Goal: Information Seeking & Learning: Learn about a topic

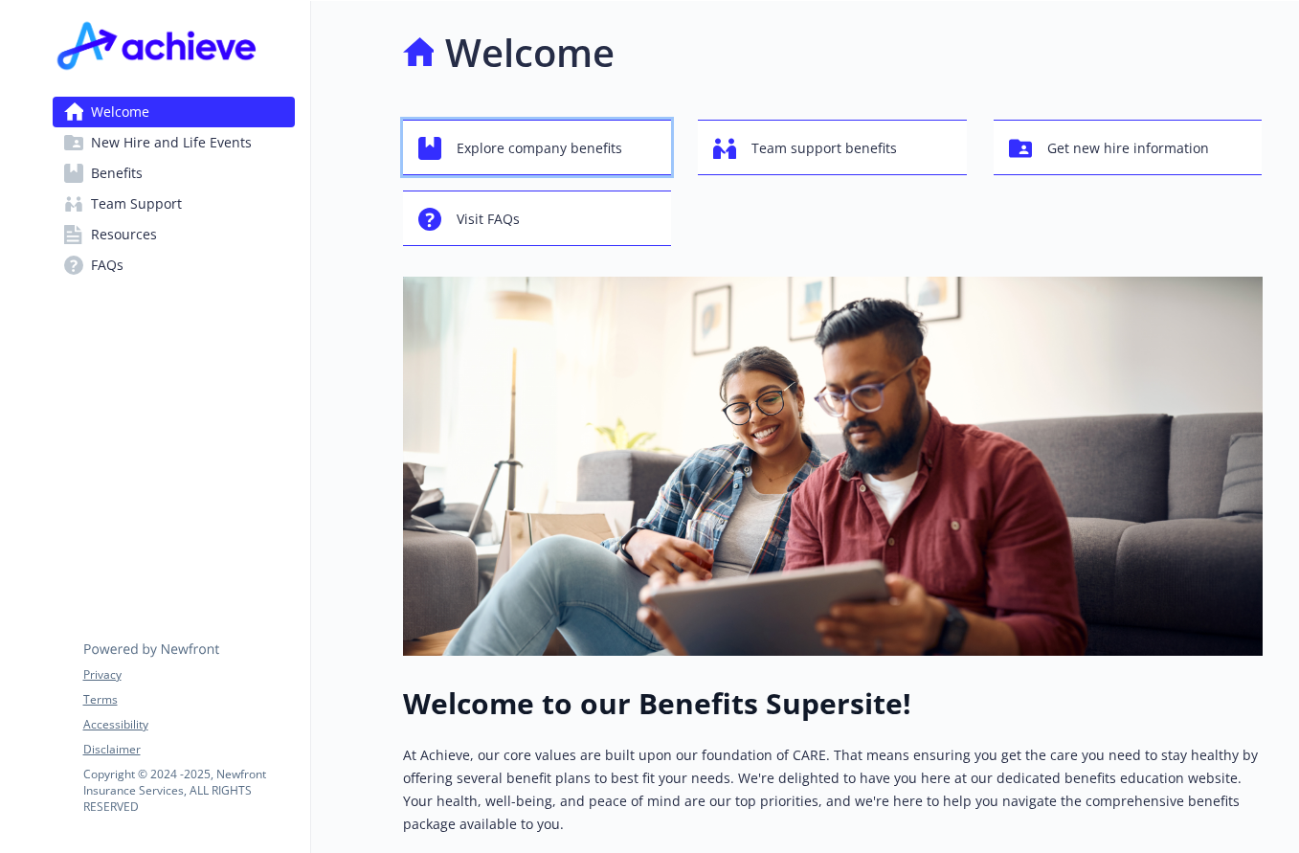
click at [591, 152] on span "Explore company benefits" at bounding box center [540, 148] width 166 height 36
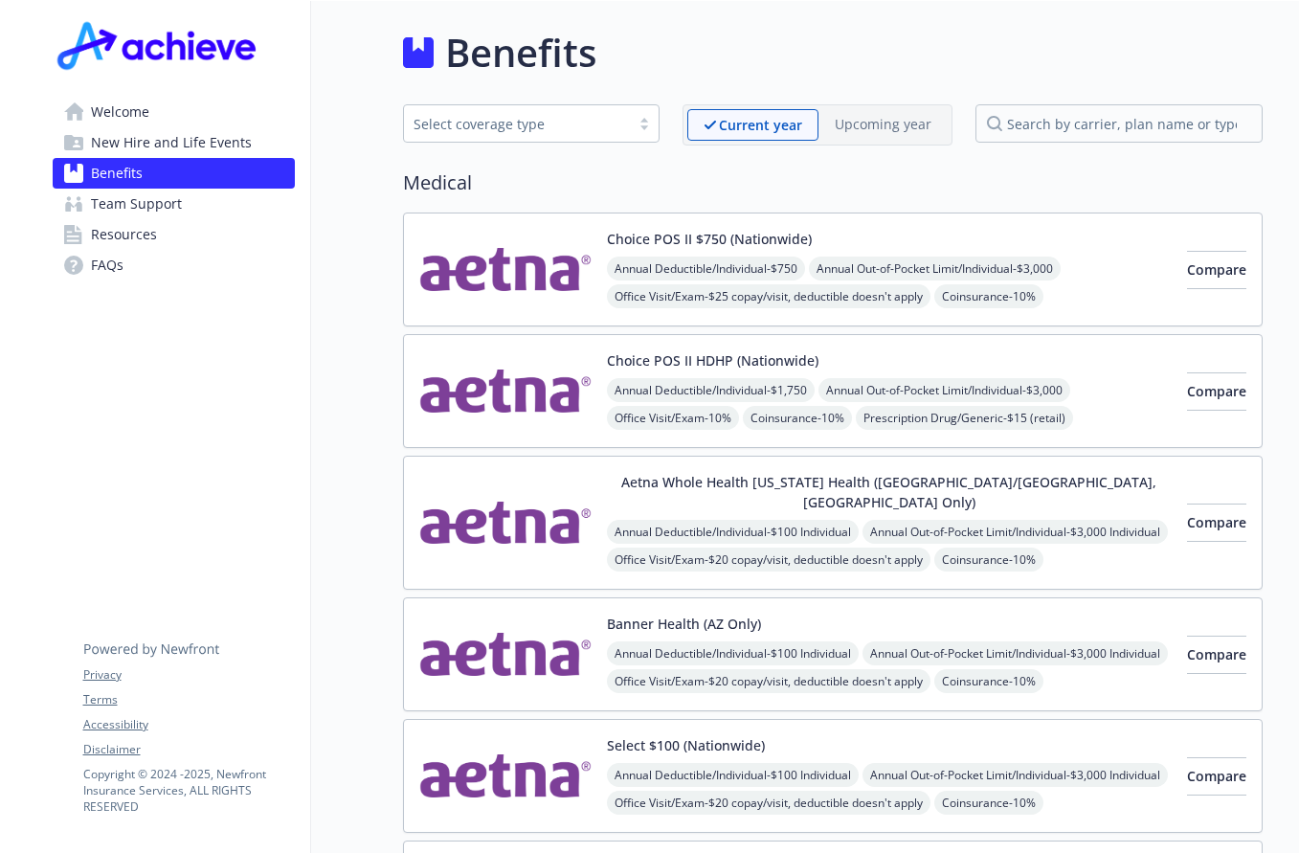
click at [565, 476] on img at bounding box center [505, 522] width 172 height 101
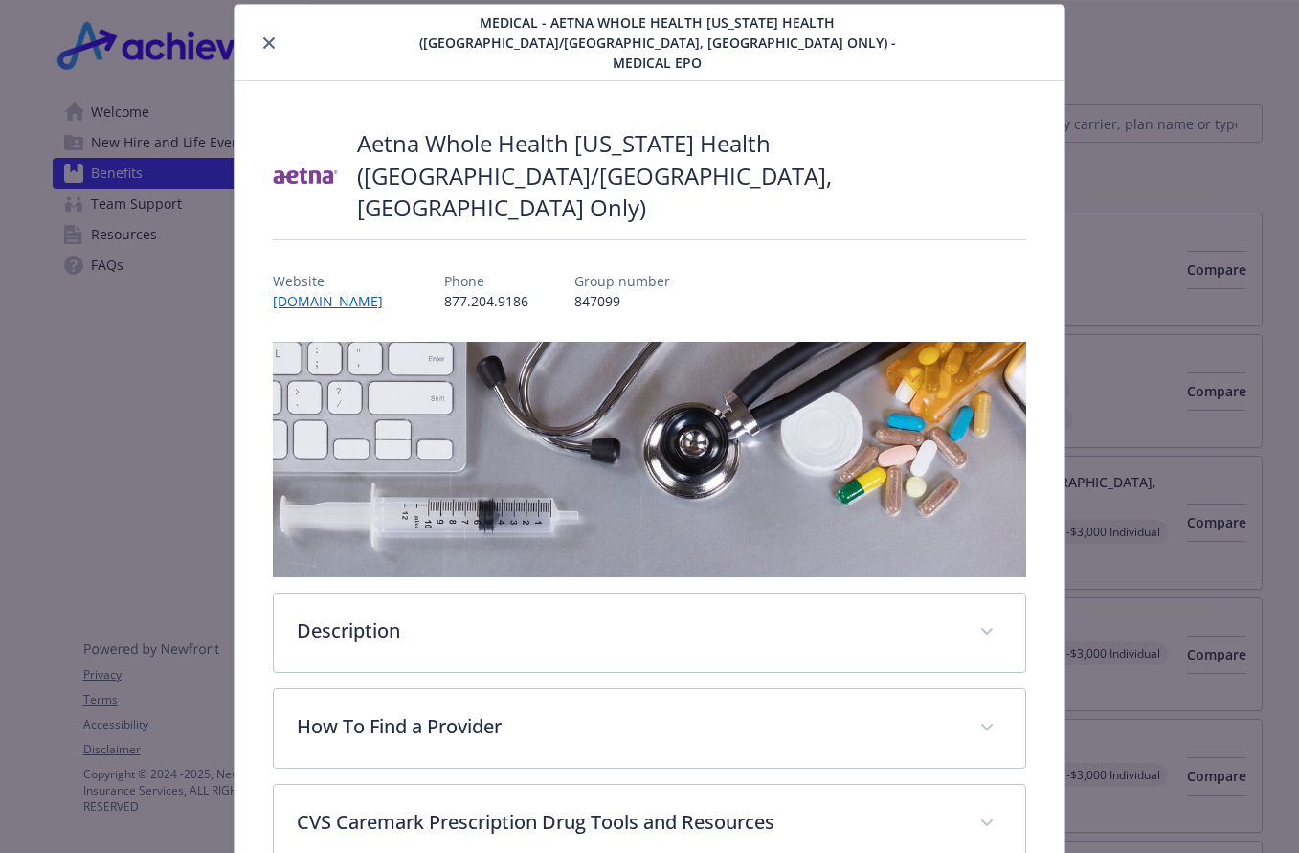
scroll to position [153, 0]
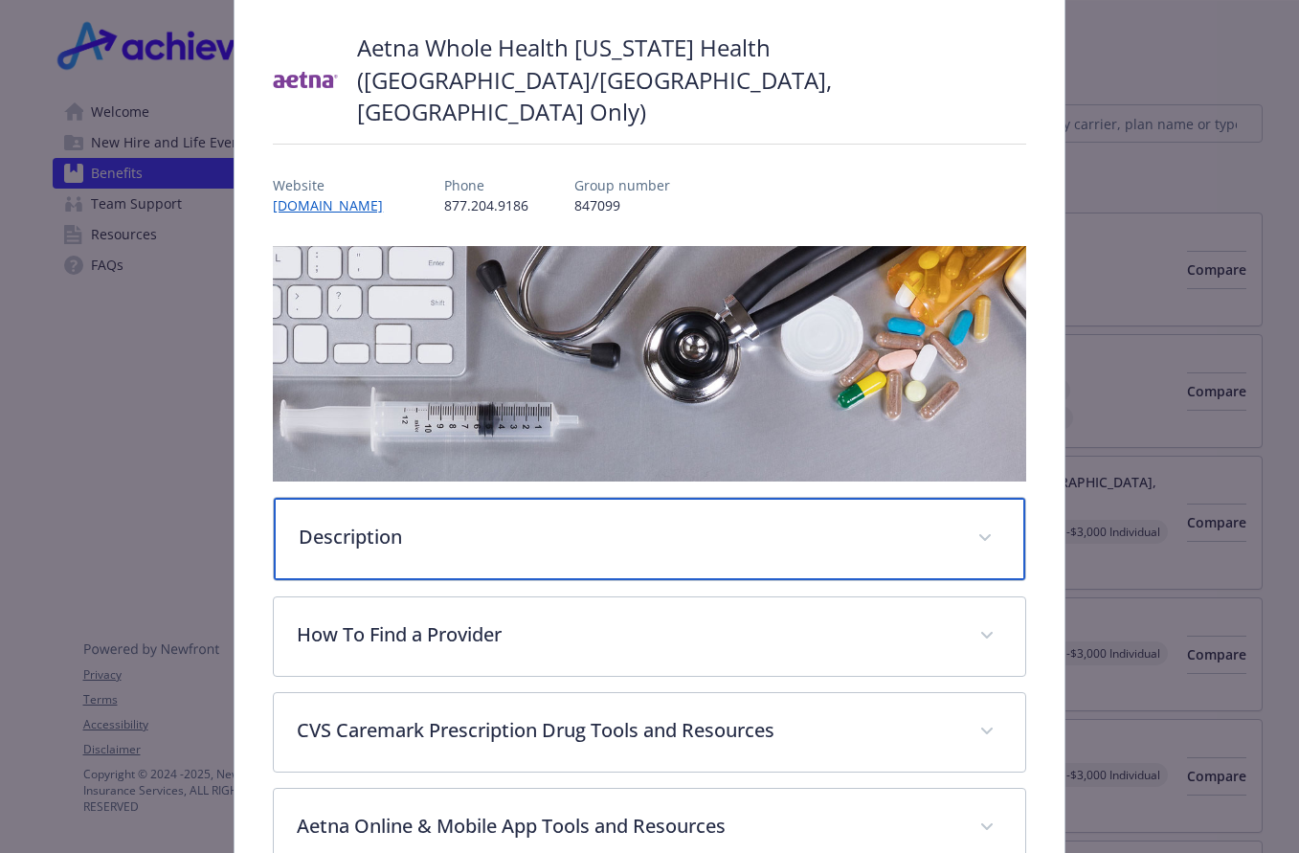
click at [618, 523] on p "Description" at bounding box center [626, 537] width 655 height 29
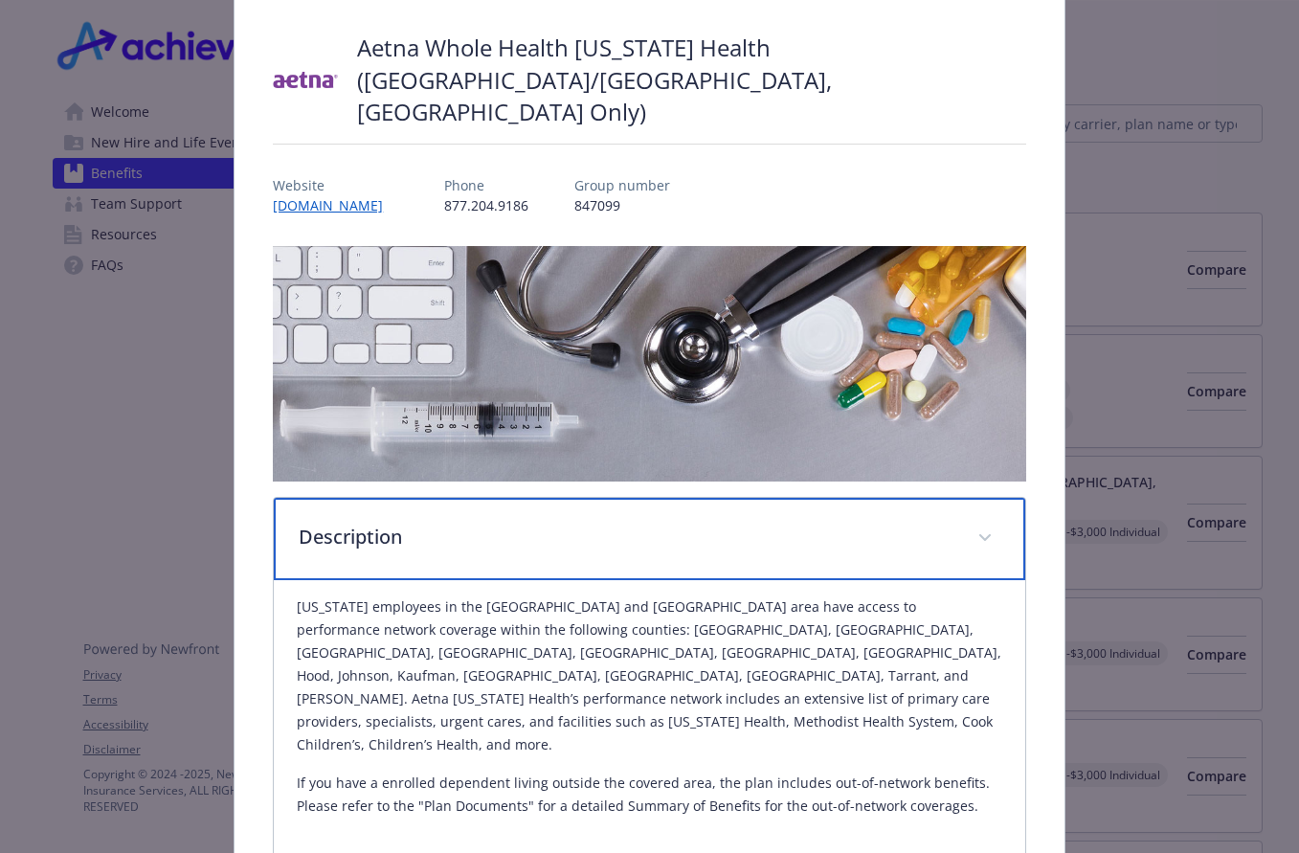
click at [664, 523] on p "Description" at bounding box center [626, 537] width 655 height 29
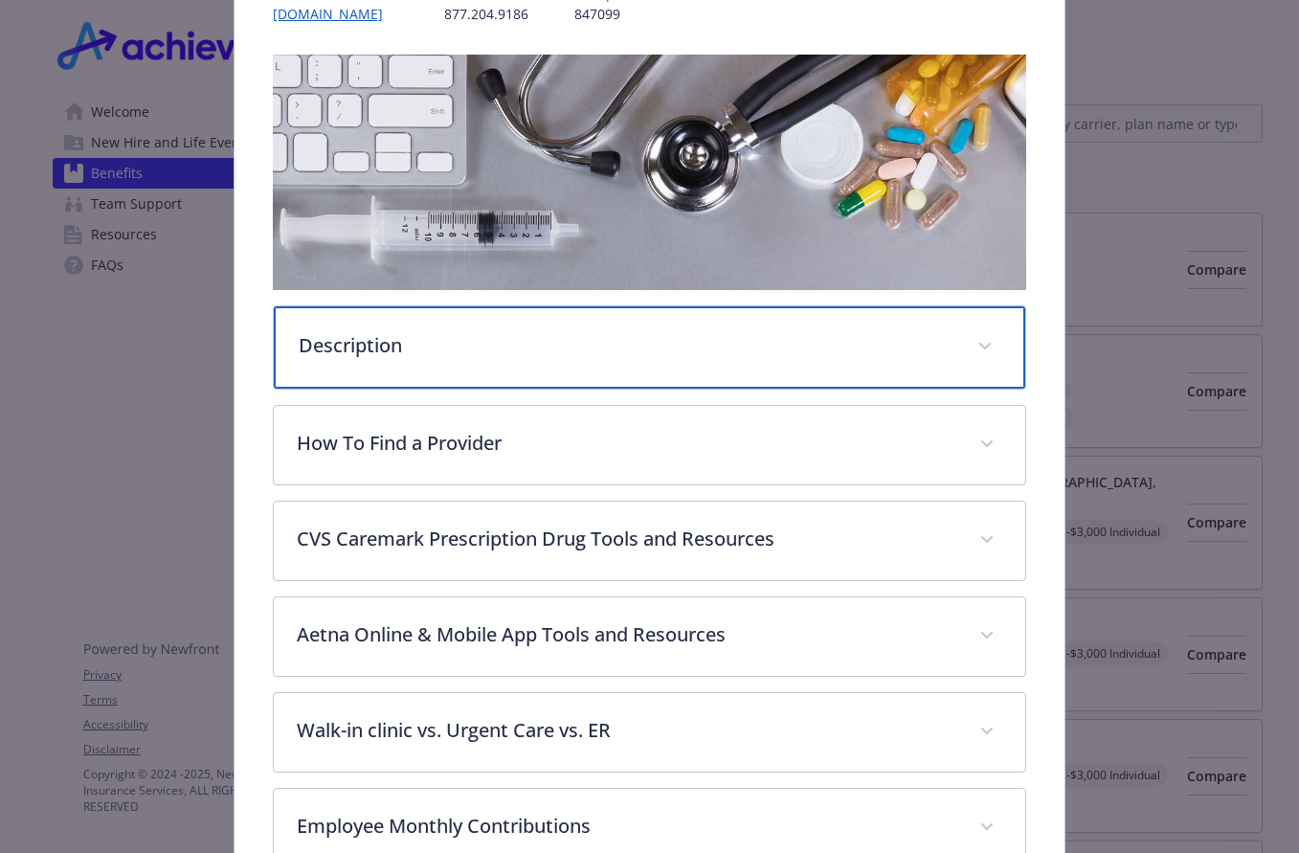
scroll to position [536, 0]
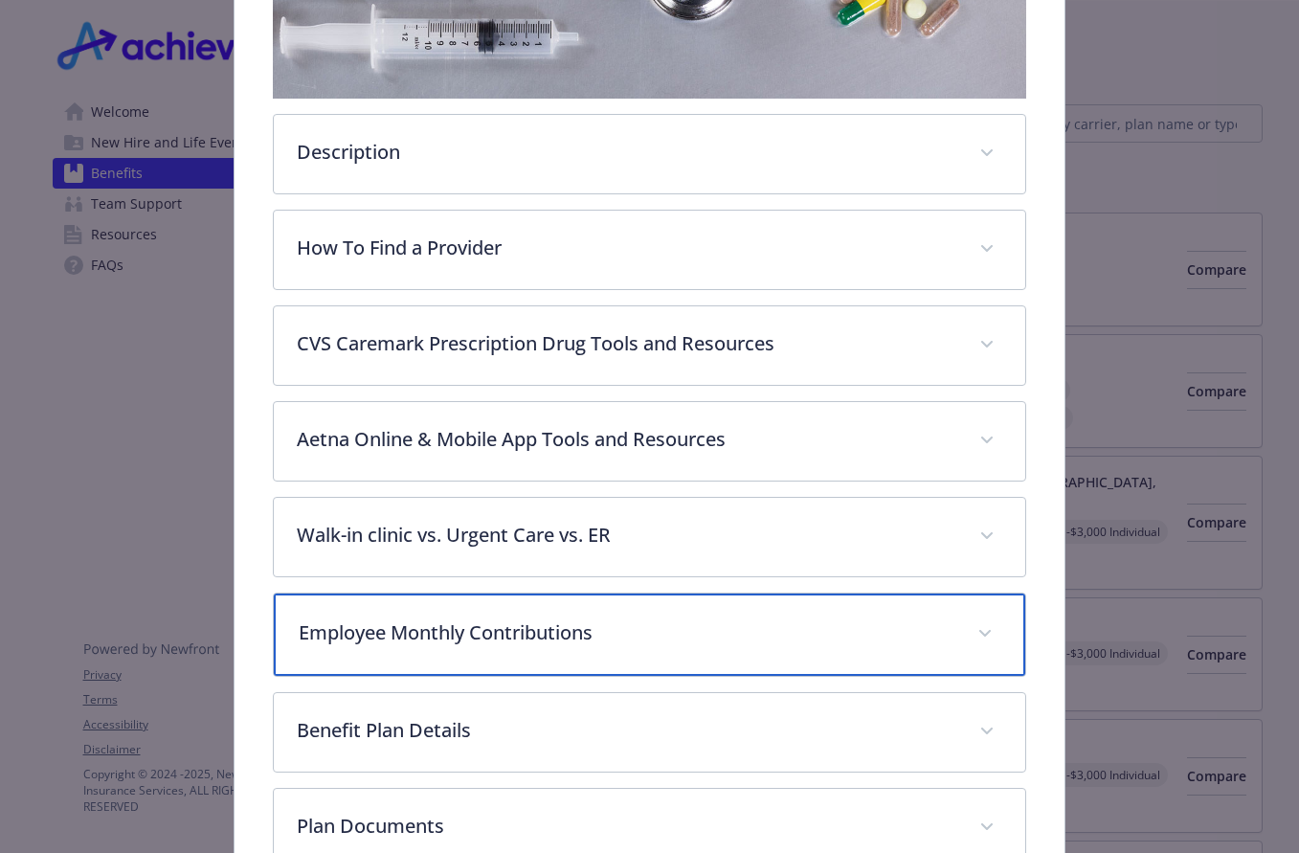
click at [654, 618] on p "Employee Monthly Contributions" at bounding box center [626, 632] width 655 height 29
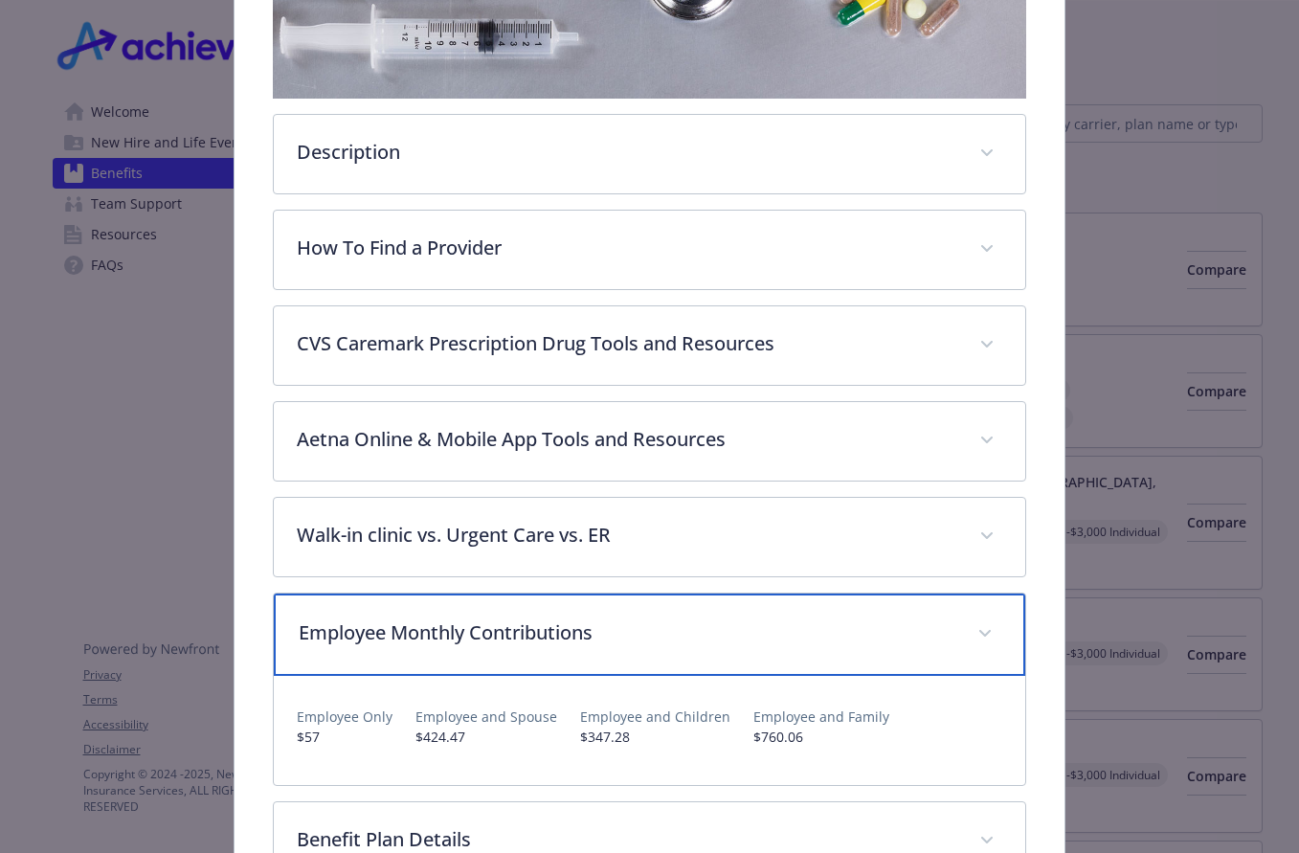
click at [654, 618] on p "Employee Monthly Contributions" at bounding box center [626, 632] width 655 height 29
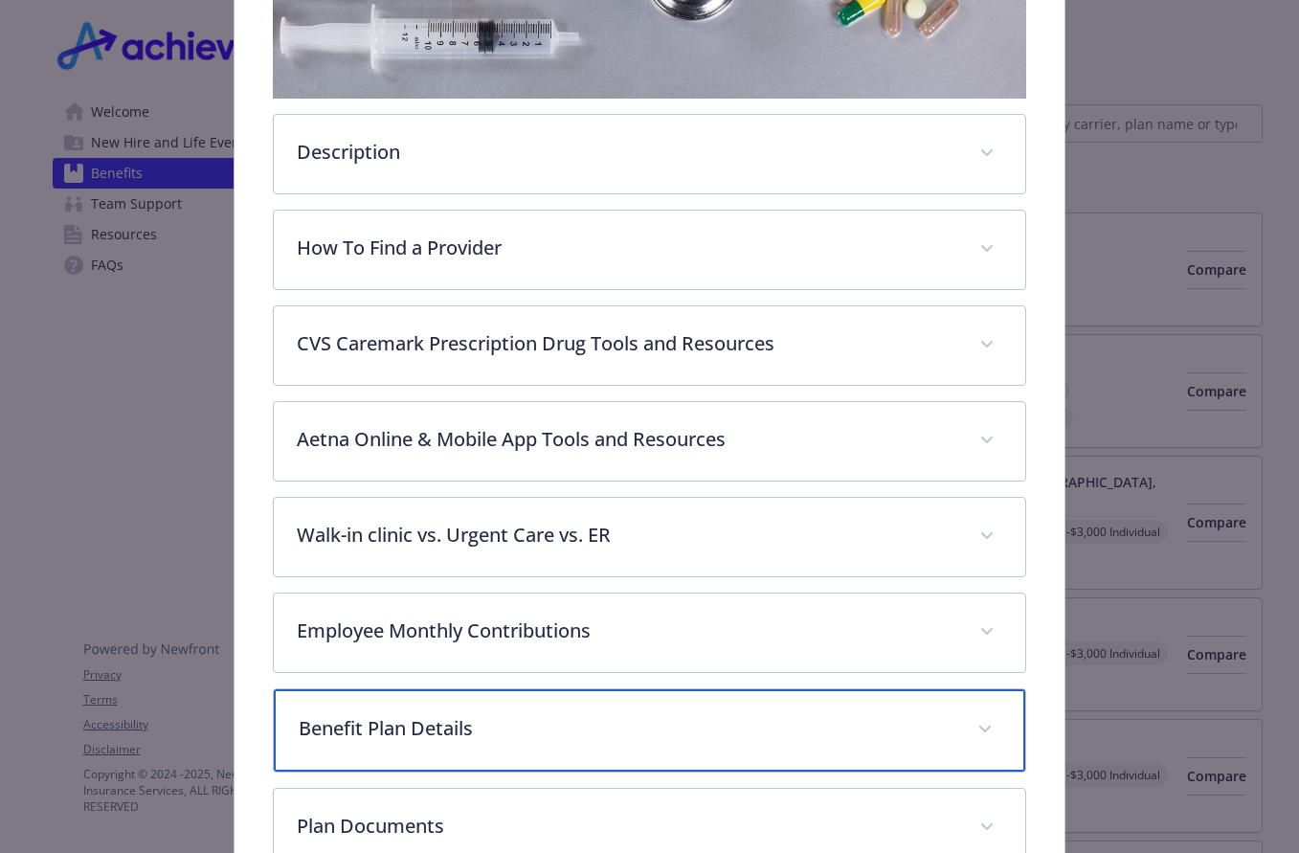
click at [631, 714] on p "Benefit Plan Details" at bounding box center [626, 728] width 655 height 29
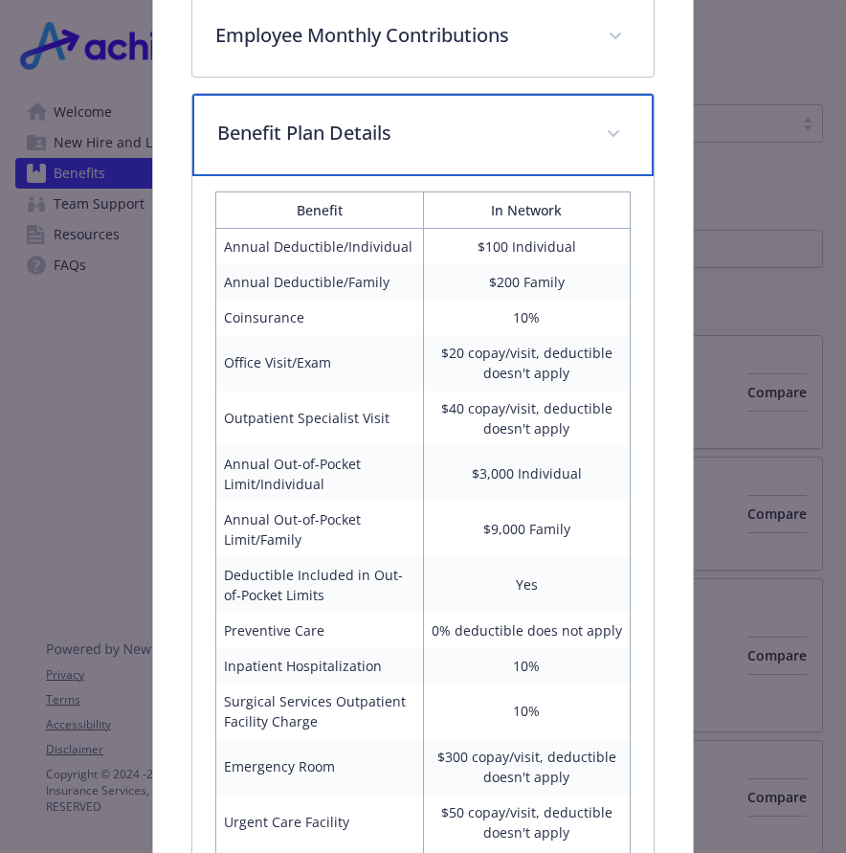
scroll to position [1090, 0]
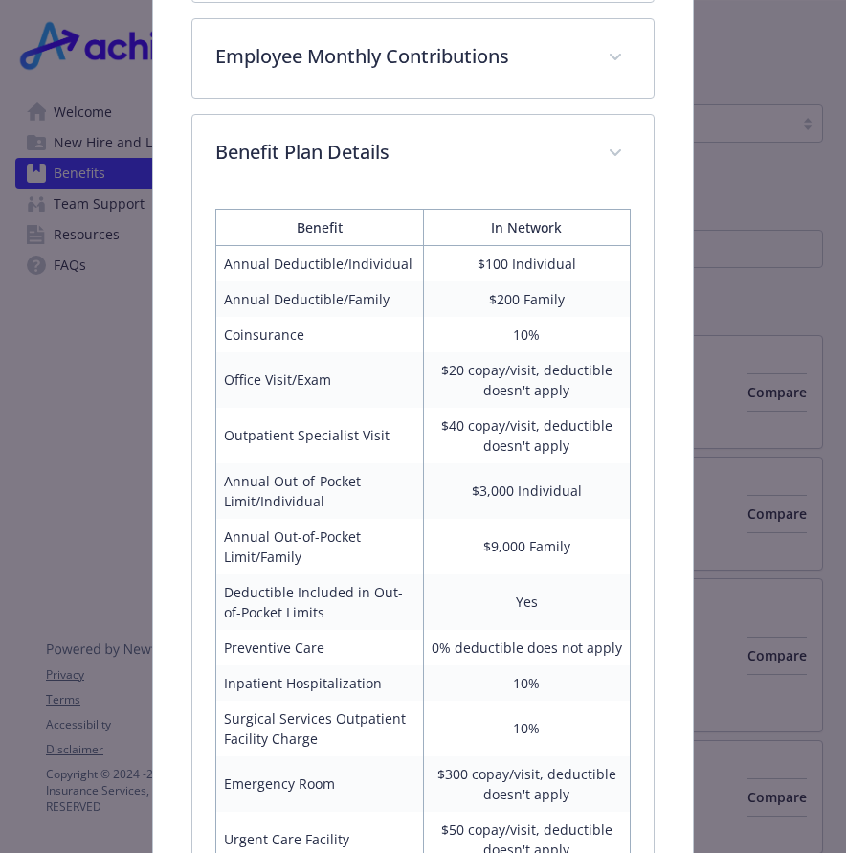
click at [801, 252] on div "Medical - Aetna Whole Health [US_STATE] Health ([GEOGRAPHIC_DATA]/[GEOGRAPHIC_D…" at bounding box center [423, 426] width 846 height 853
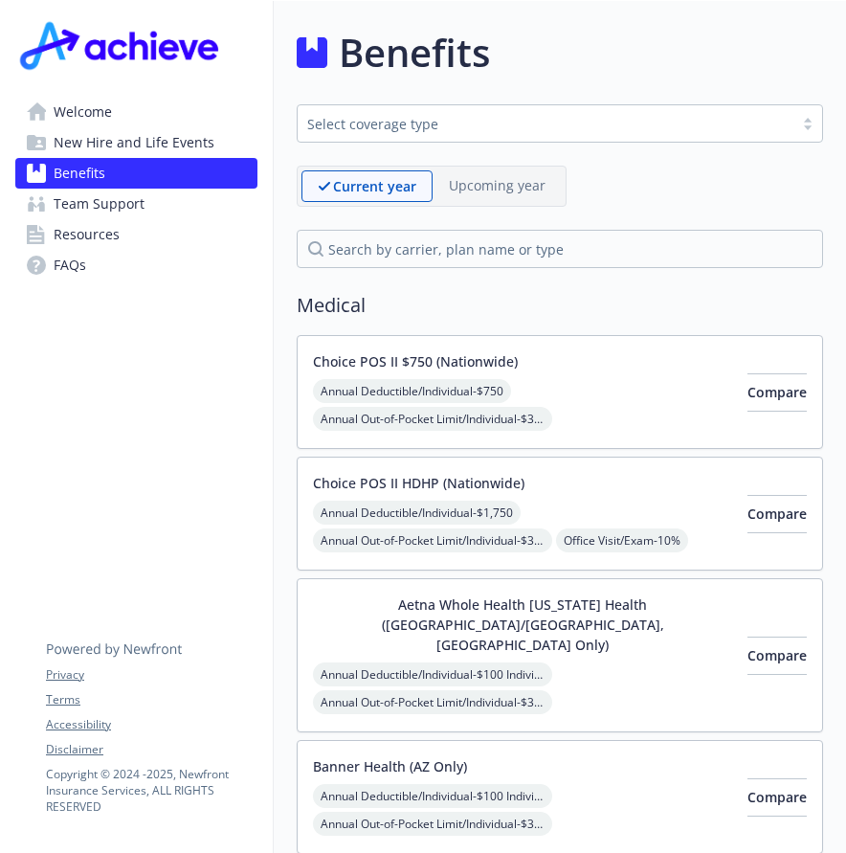
click at [145, 147] on span "New Hire and Life Events" at bounding box center [134, 142] width 161 height 31
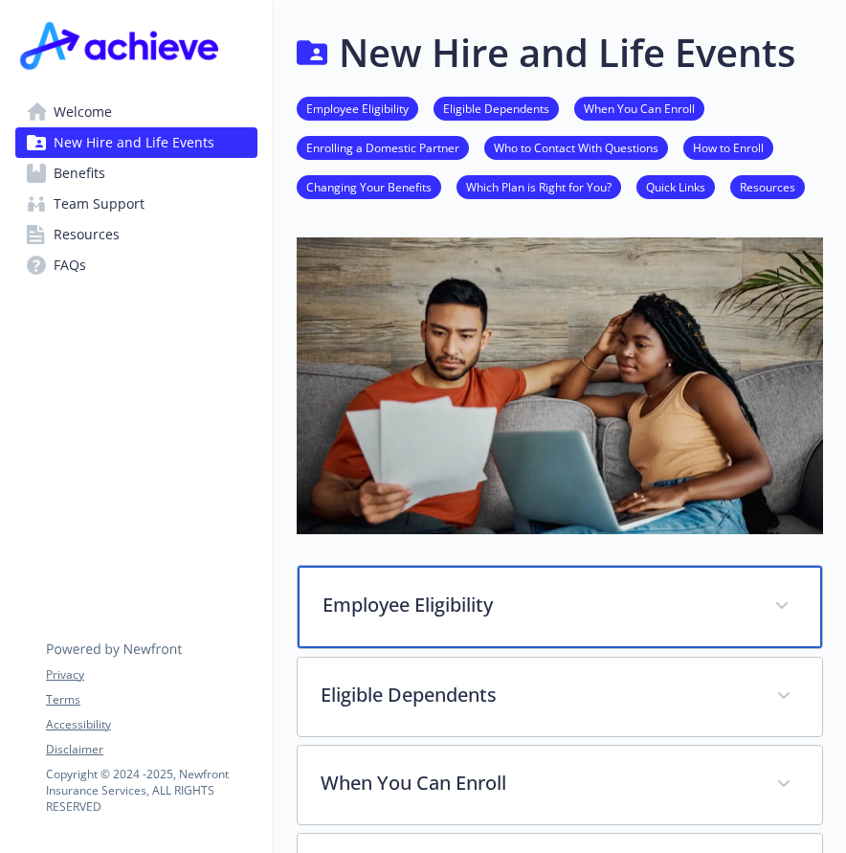
click at [671, 598] on p "Employee Eligibility" at bounding box center [537, 605] width 429 height 29
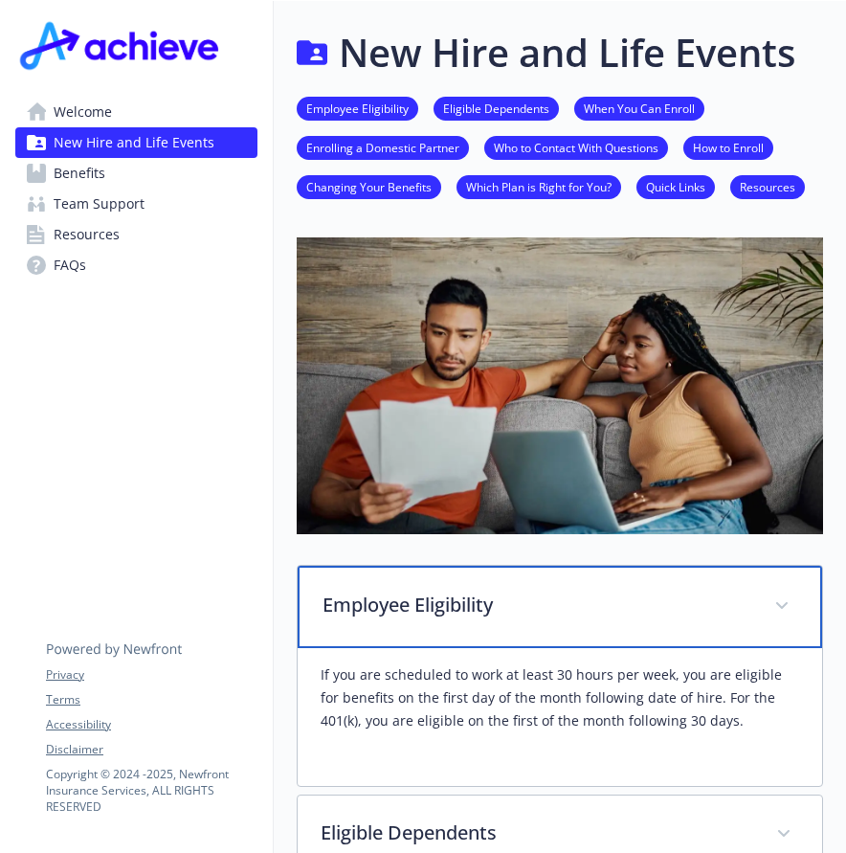
click at [740, 629] on div "Employee Eligibility" at bounding box center [560, 607] width 525 height 82
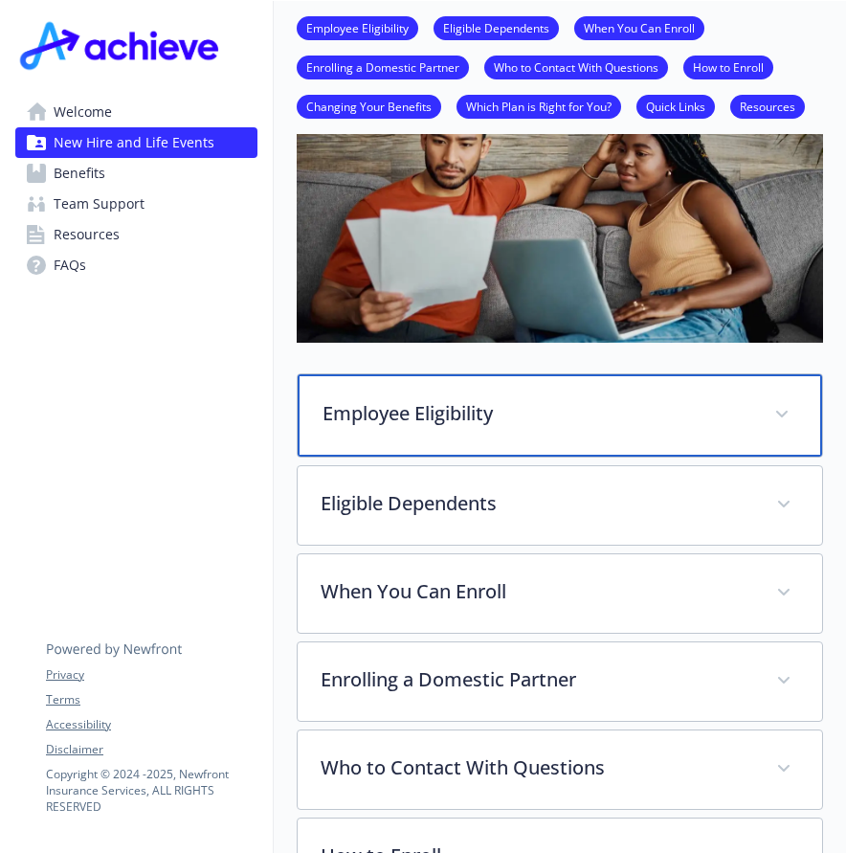
scroll to position [287, 0]
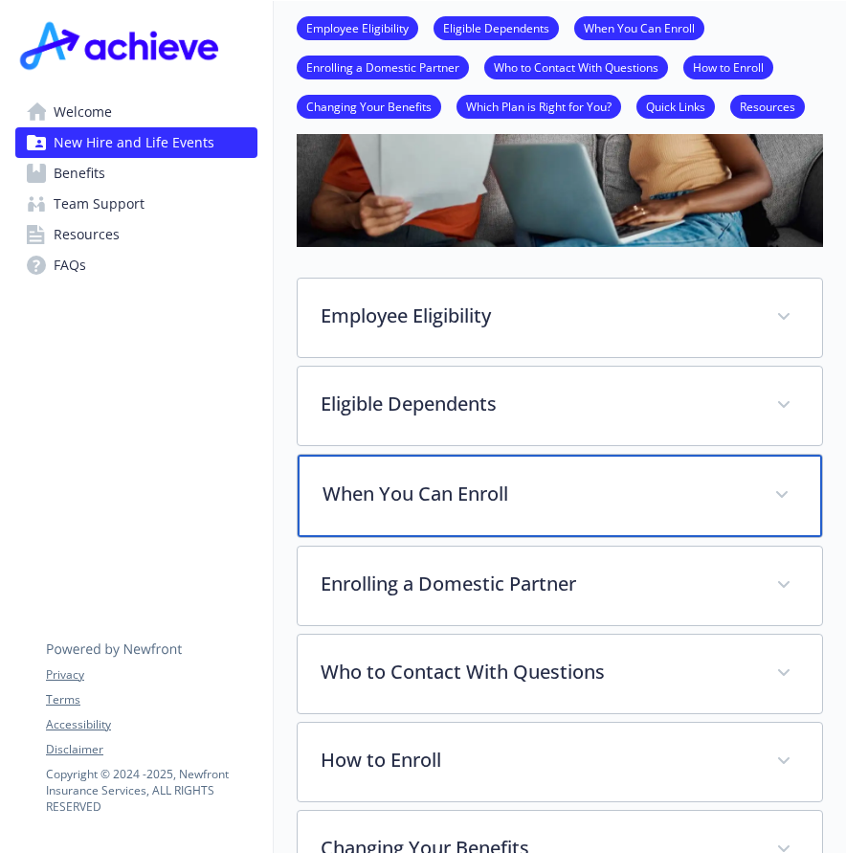
click at [676, 509] on div "When You Can Enroll" at bounding box center [560, 496] width 525 height 82
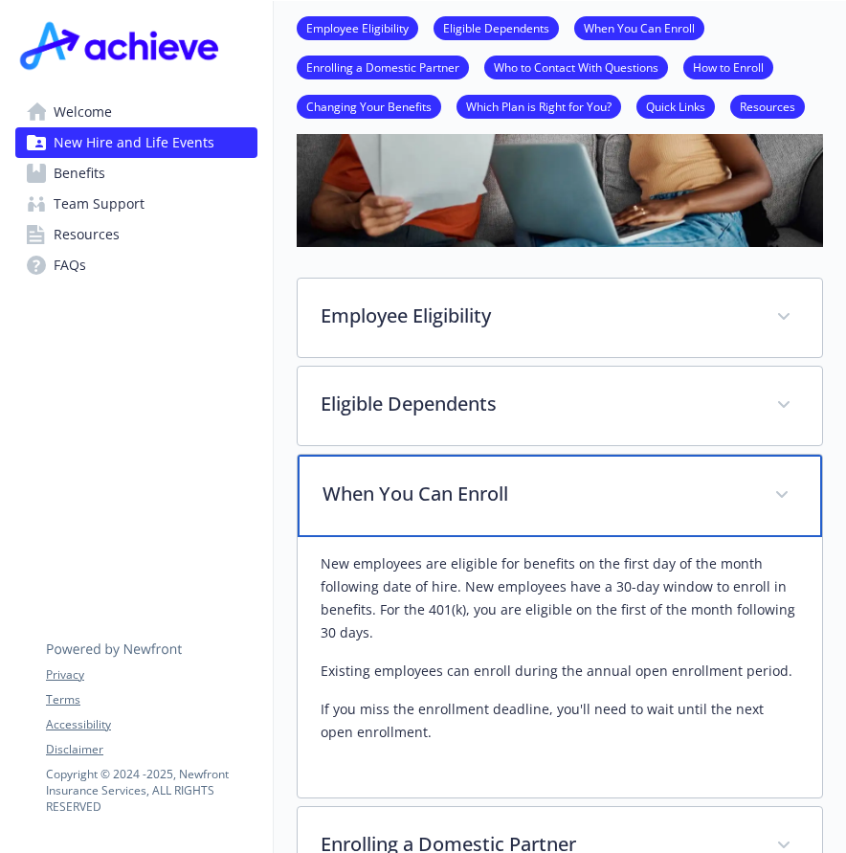
click at [755, 510] on div "When You Can Enroll" at bounding box center [560, 496] width 525 height 82
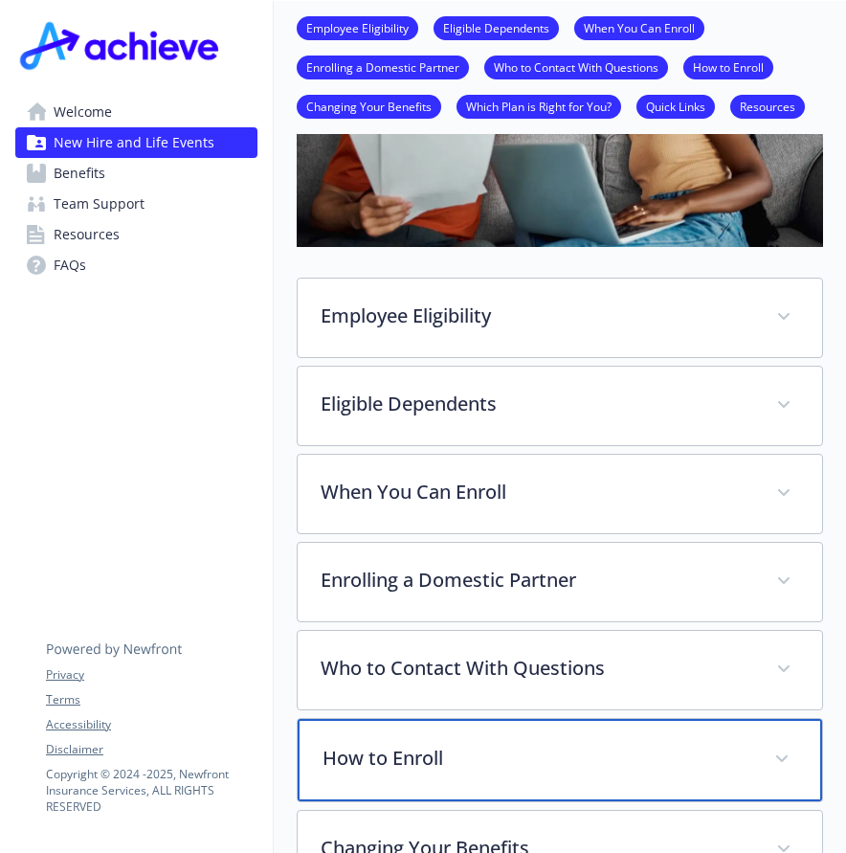
click at [687, 772] on p "How to Enroll" at bounding box center [537, 758] width 429 height 29
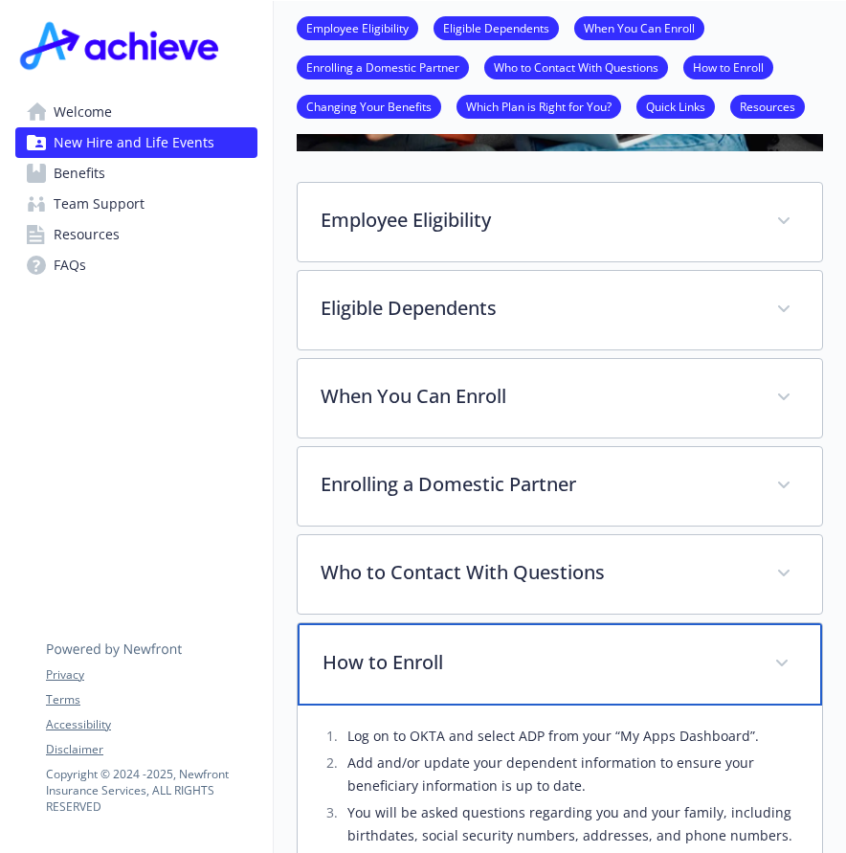
scroll to position [0, 0]
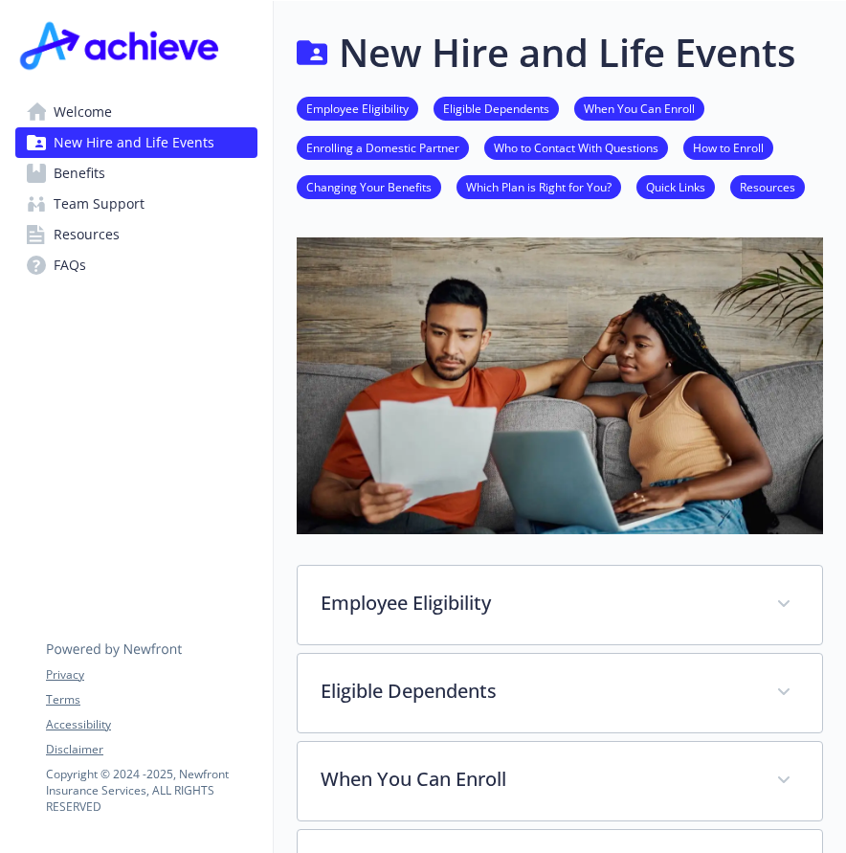
click at [85, 113] on span "Welcome" at bounding box center [83, 112] width 58 height 31
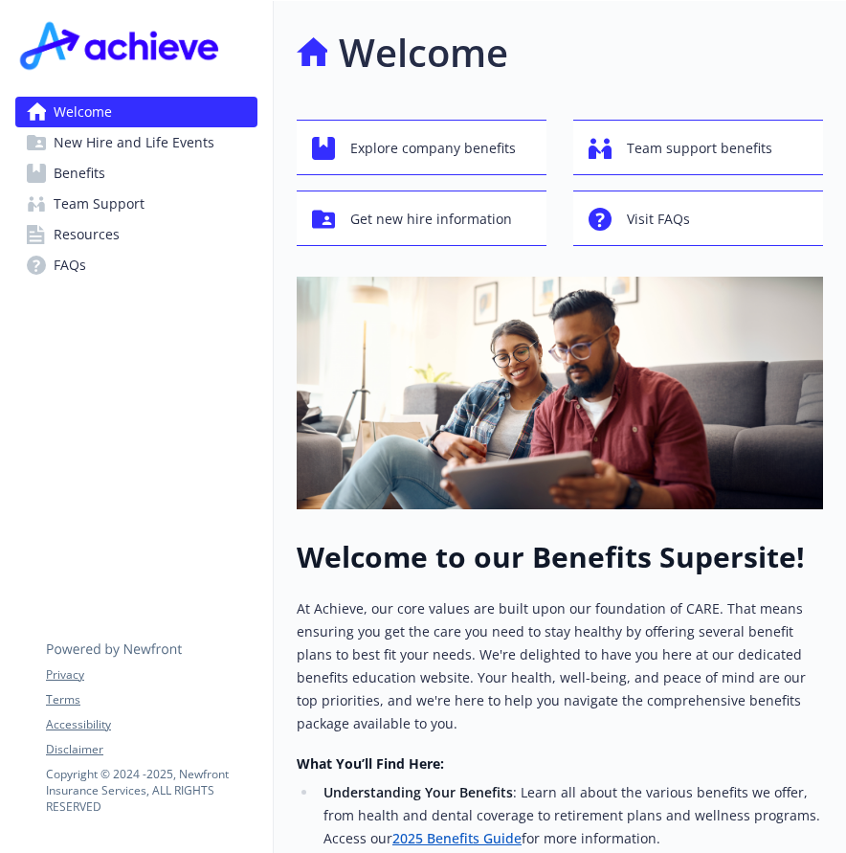
click at [77, 170] on span "Benefits" at bounding box center [80, 173] width 52 height 31
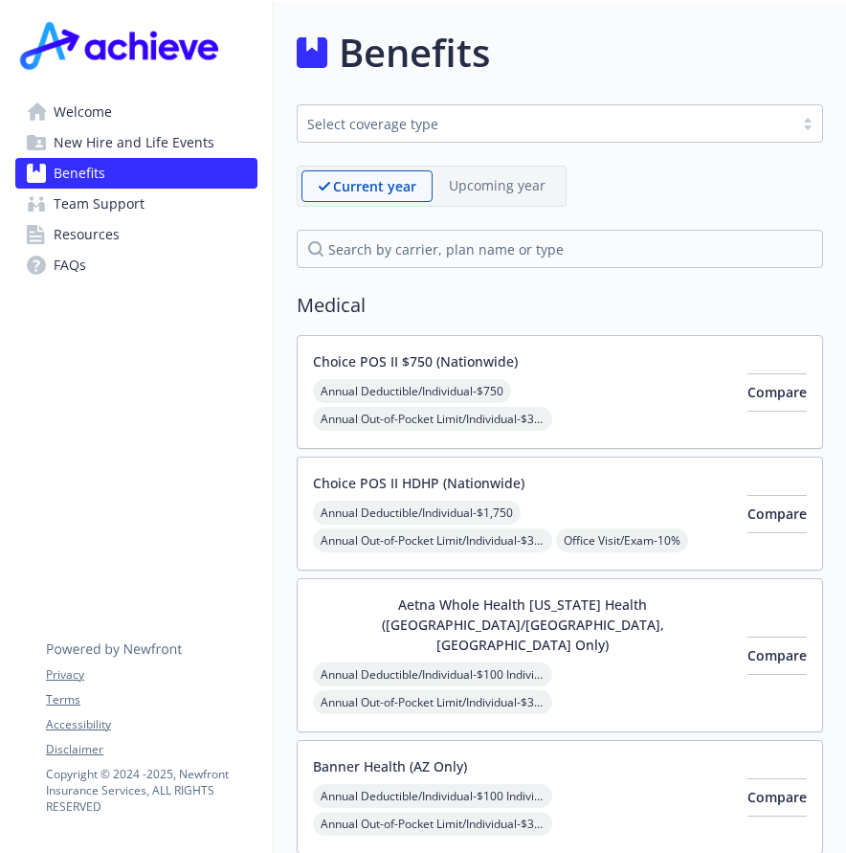
click at [486, 362] on button "Choice POS II $750 (Nationwide)" at bounding box center [415, 361] width 205 height 20
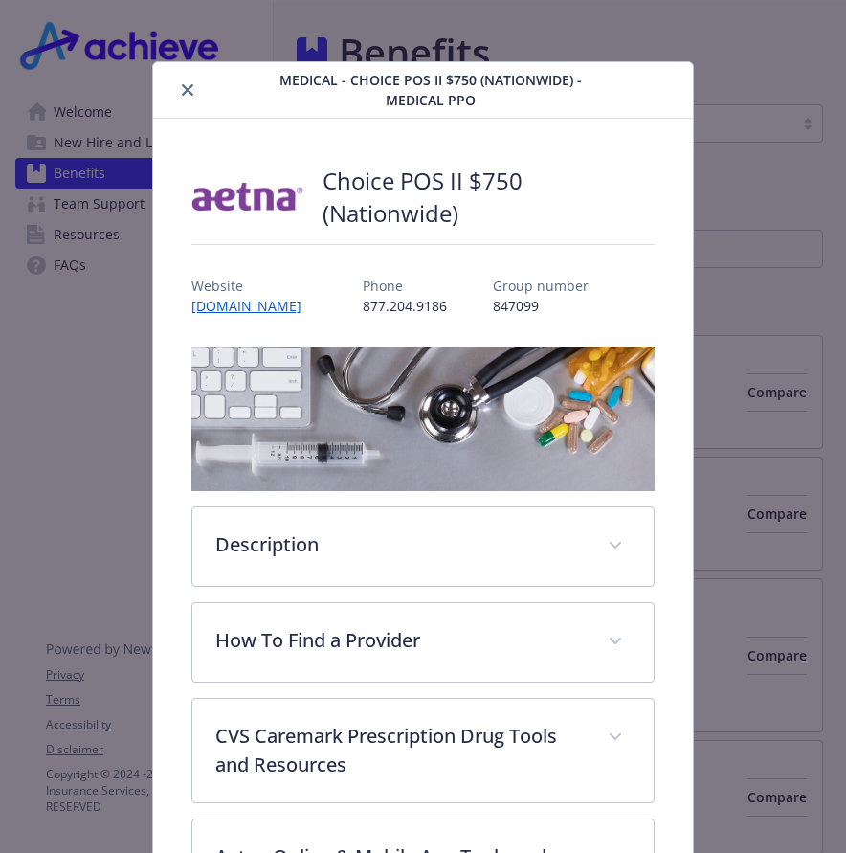
scroll to position [57, 0]
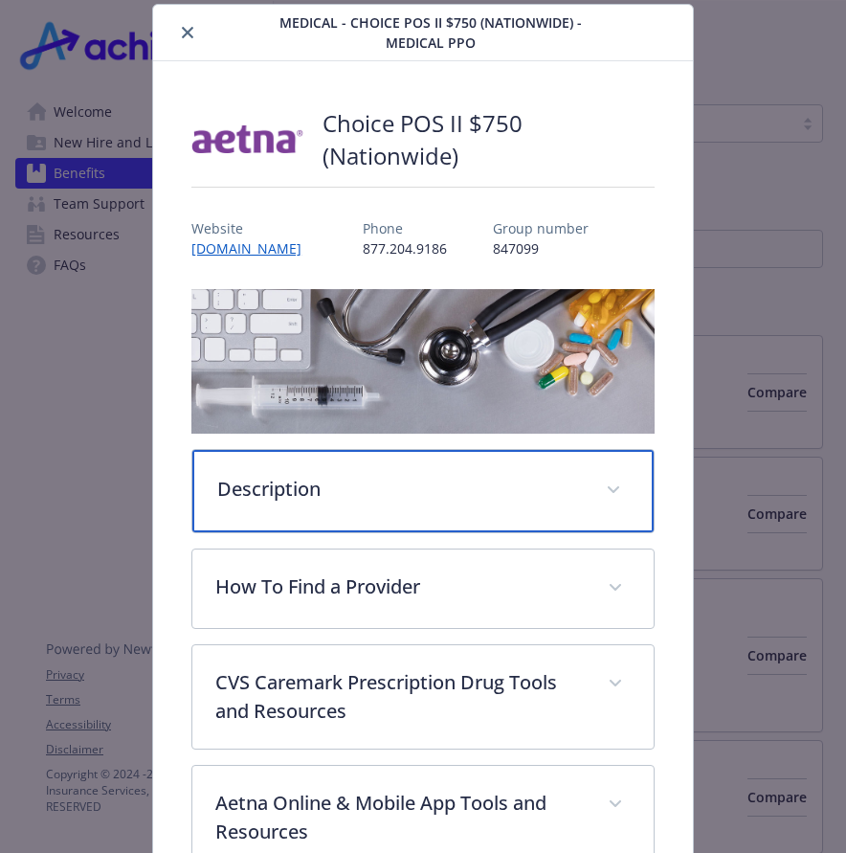
click at [455, 510] on div "Description" at bounding box center [422, 491] width 461 height 82
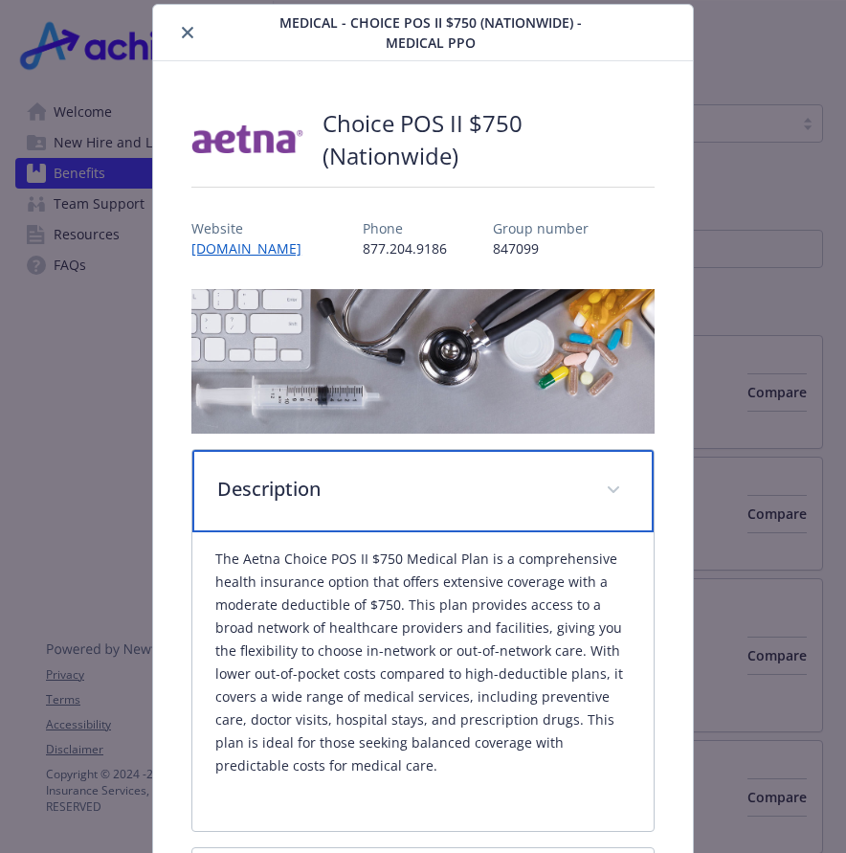
click at [460, 507] on div "Description" at bounding box center [422, 491] width 461 height 82
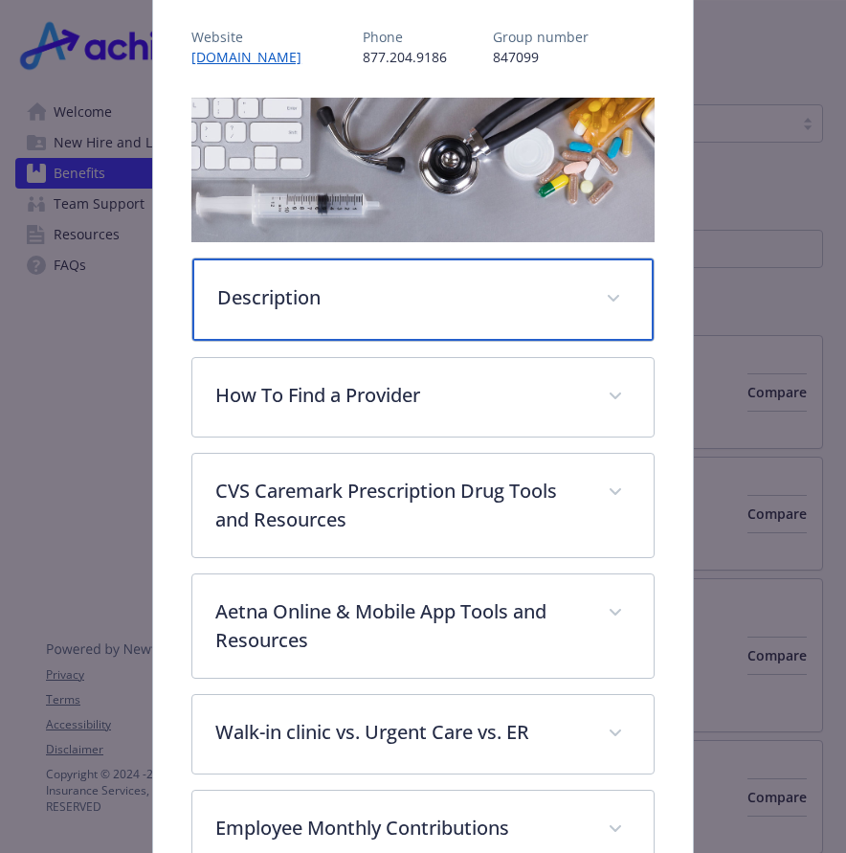
scroll to position [345, 0]
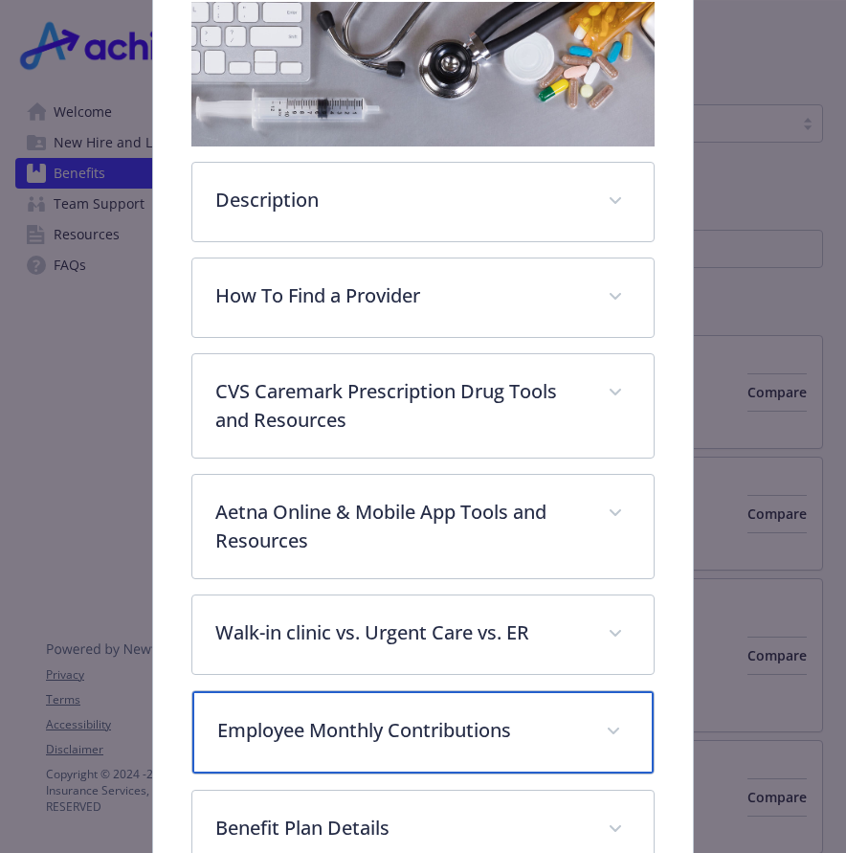
click at [544, 742] on p "Employee Monthly Contributions" at bounding box center [400, 730] width 366 height 29
click at [577, 731] on div "Employee Monthly Contributions" at bounding box center [422, 732] width 461 height 82
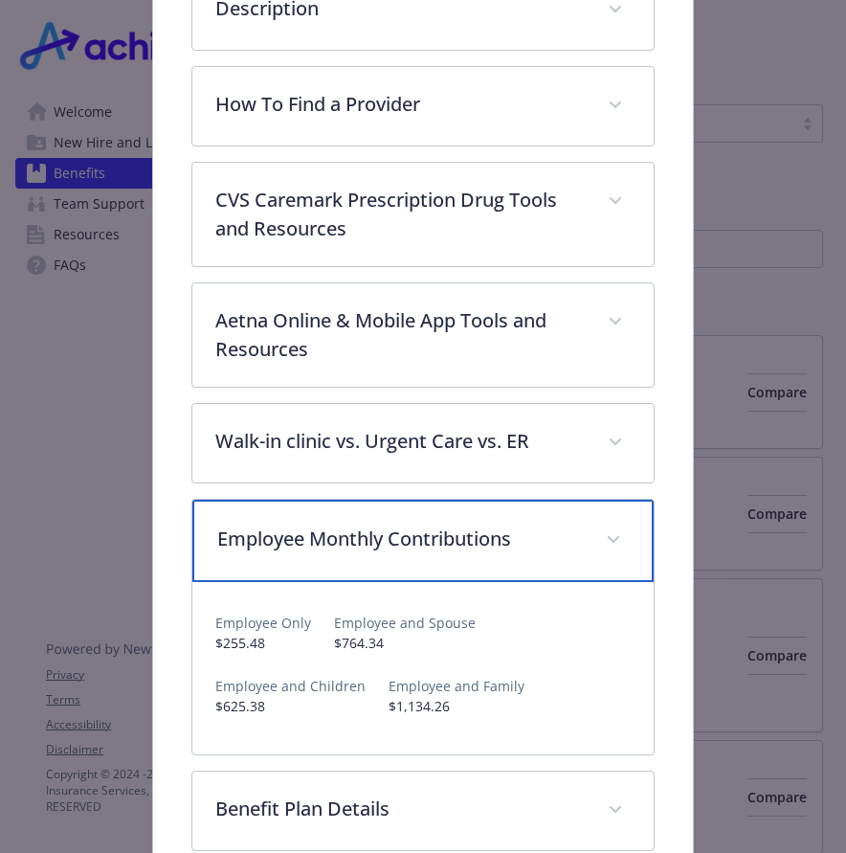
click at [443, 552] on div "Employee Monthly Contributions" at bounding box center [422, 541] width 461 height 82
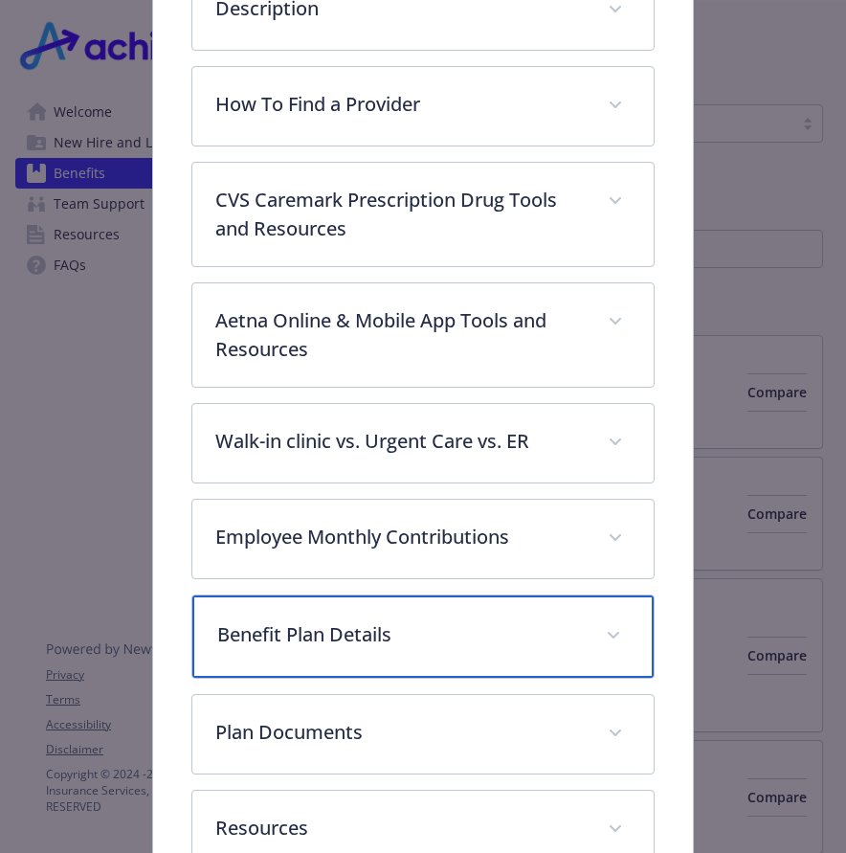
click at [500, 656] on div "Benefit Plan Details" at bounding box center [422, 636] width 461 height 82
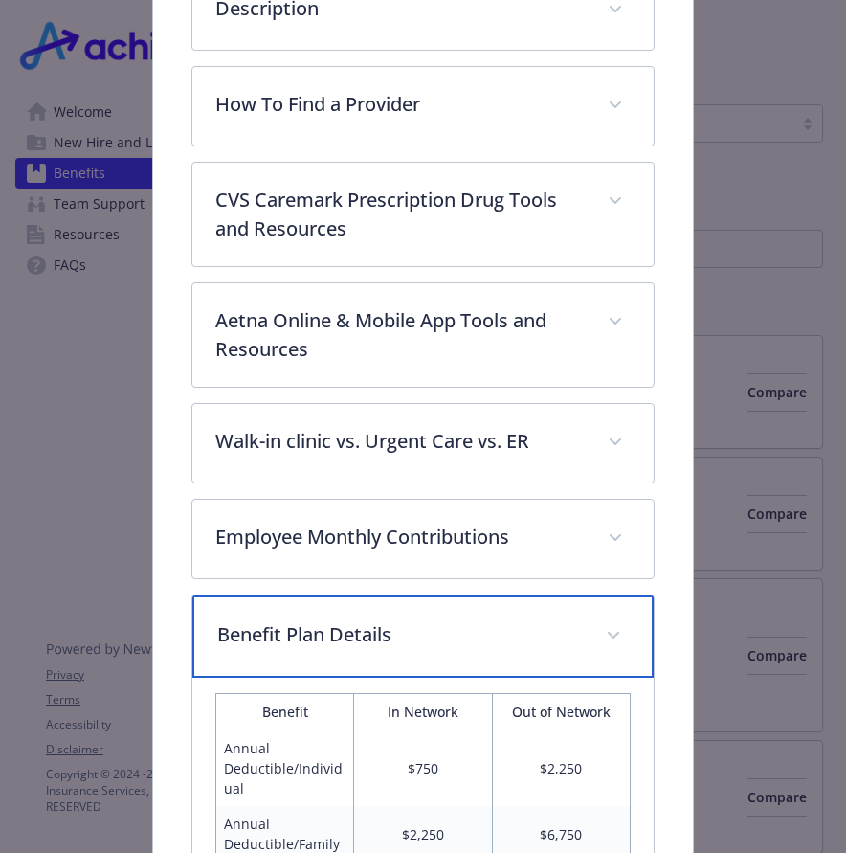
scroll to position [728, 0]
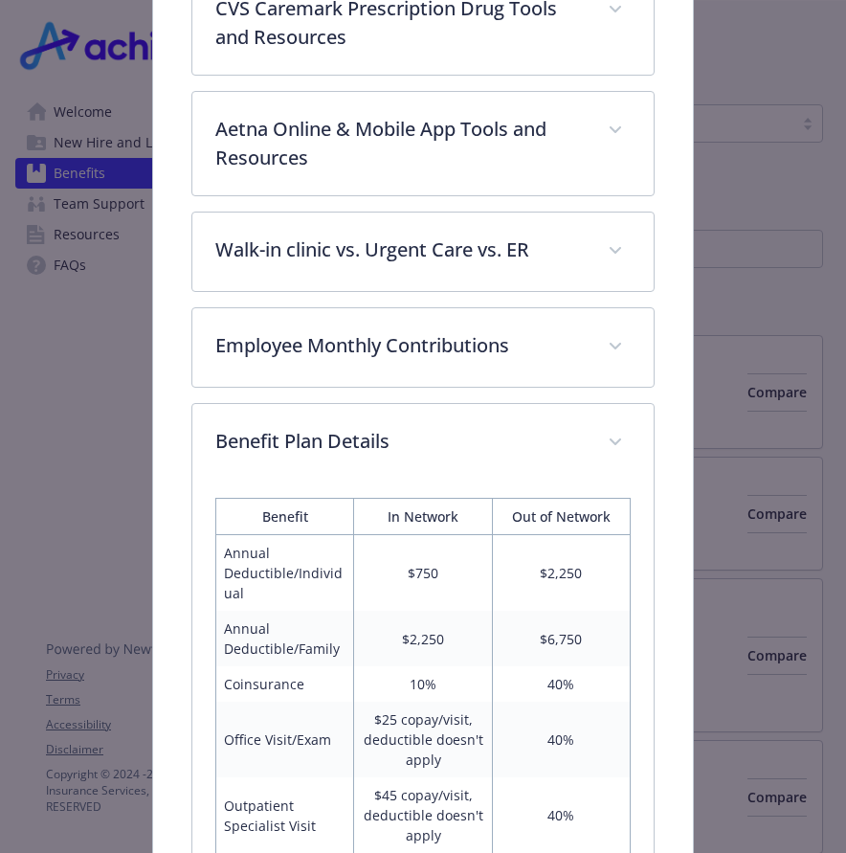
click at [594, 523] on th "Out of Network" at bounding box center [561, 517] width 138 height 36
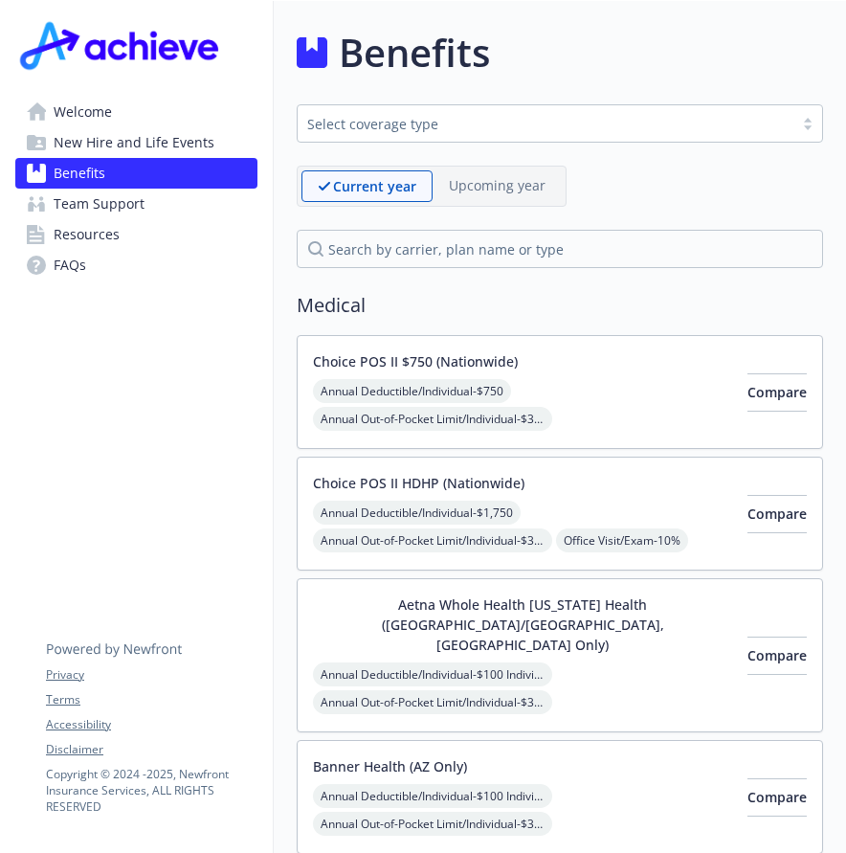
click at [524, 601] on button "Aetna Whole Health [US_STATE] Health ([GEOGRAPHIC_DATA]/[GEOGRAPHIC_DATA], [GEO…" at bounding box center [522, 625] width 419 height 60
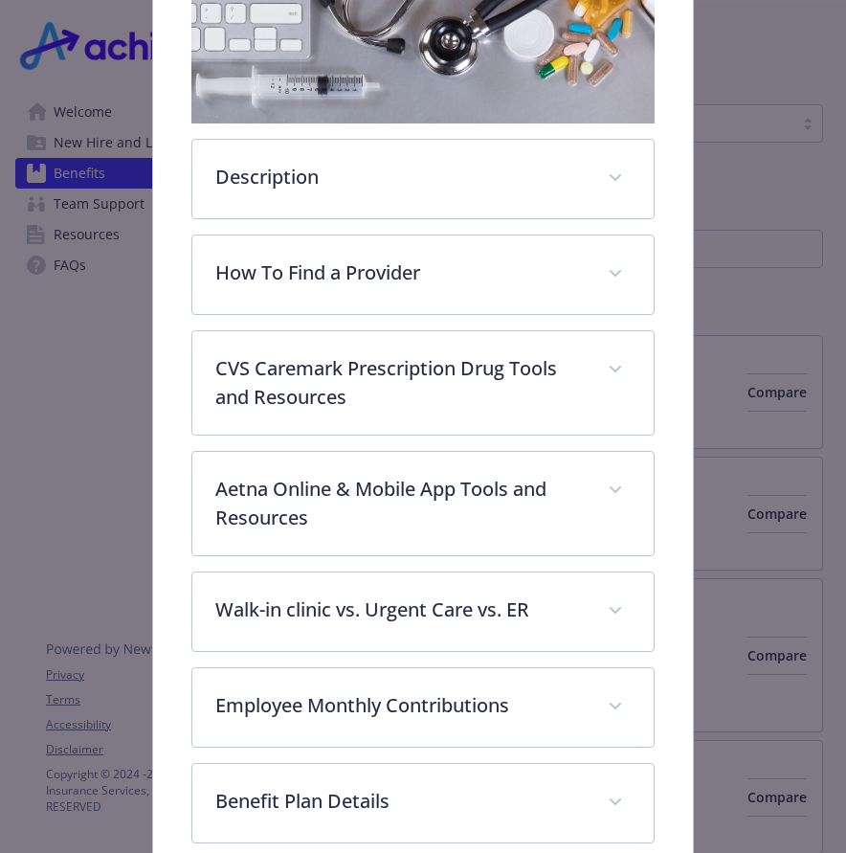
scroll to position [536, 0]
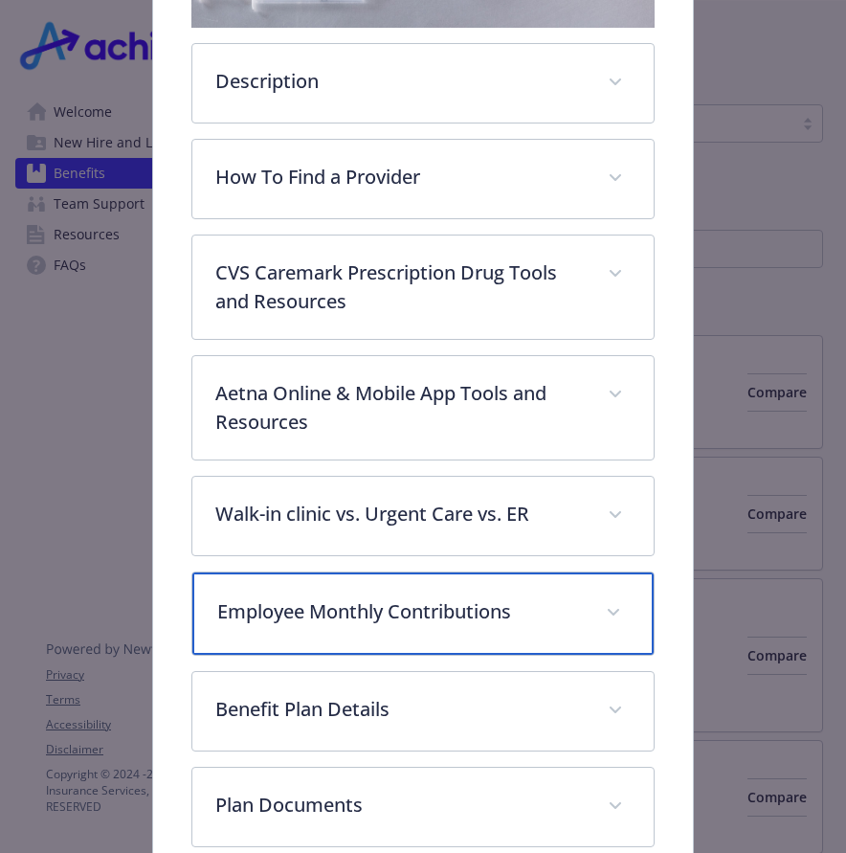
click at [473, 597] on p "Employee Monthly Contributions" at bounding box center [400, 611] width 366 height 29
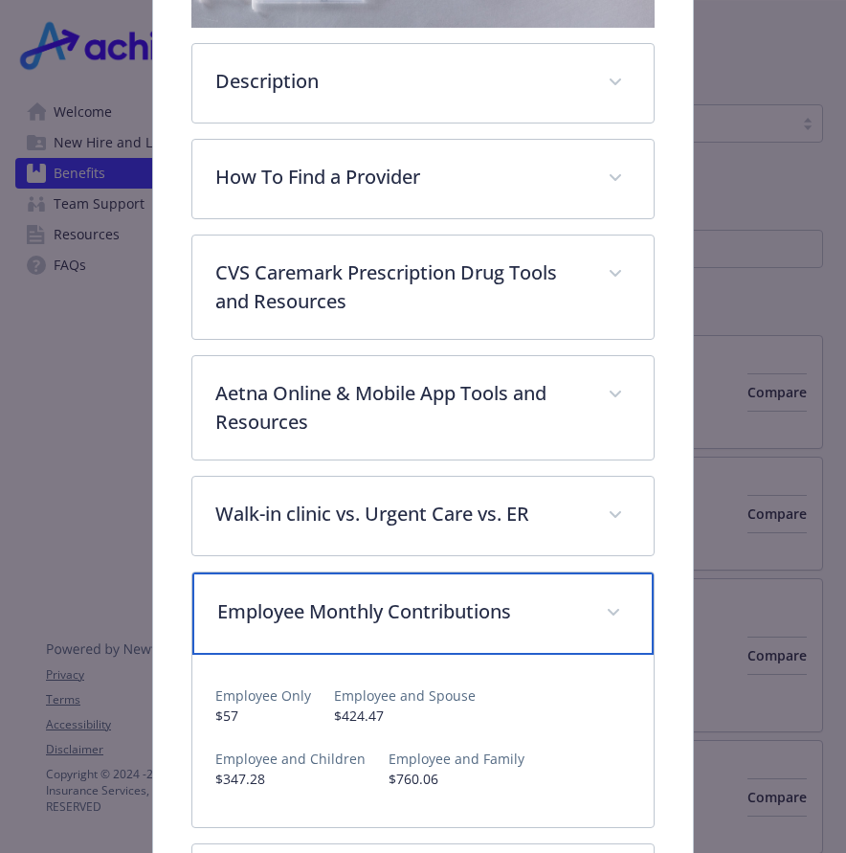
click at [474, 597] on p "Employee Monthly Contributions" at bounding box center [400, 611] width 366 height 29
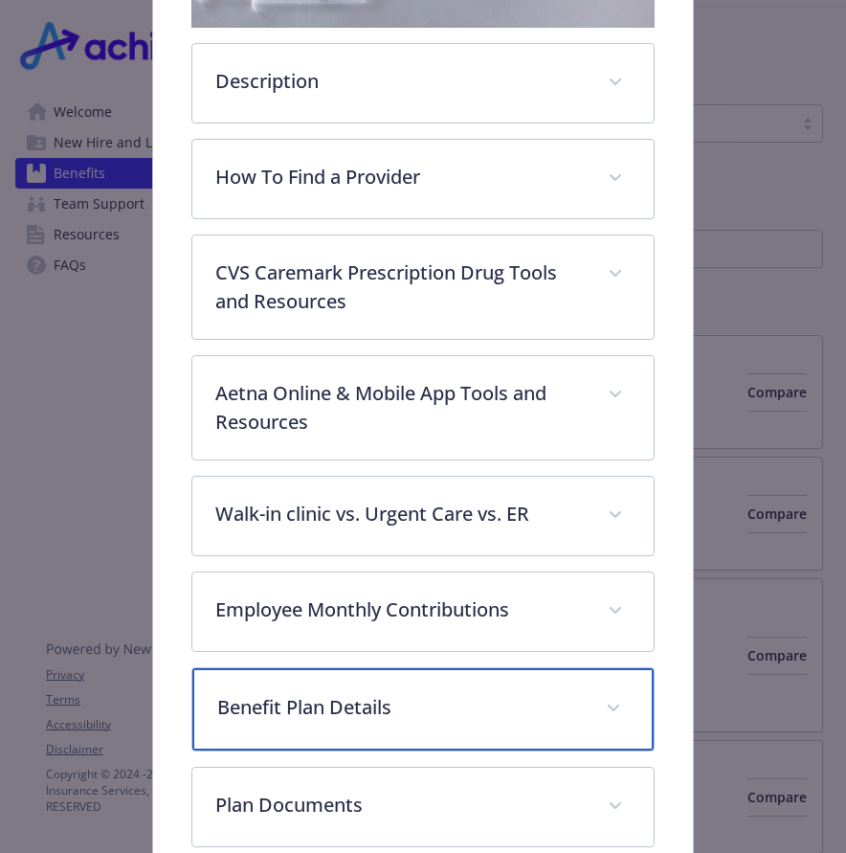
click at [449, 693] on p "Benefit Plan Details" at bounding box center [400, 707] width 366 height 29
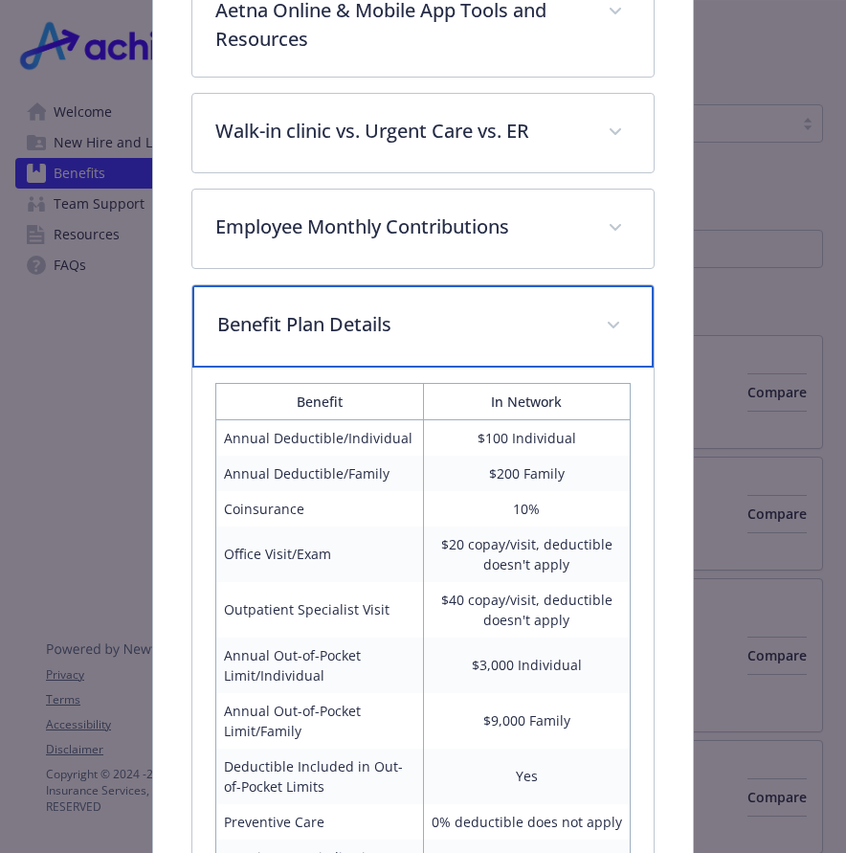
scroll to position [1111, 0]
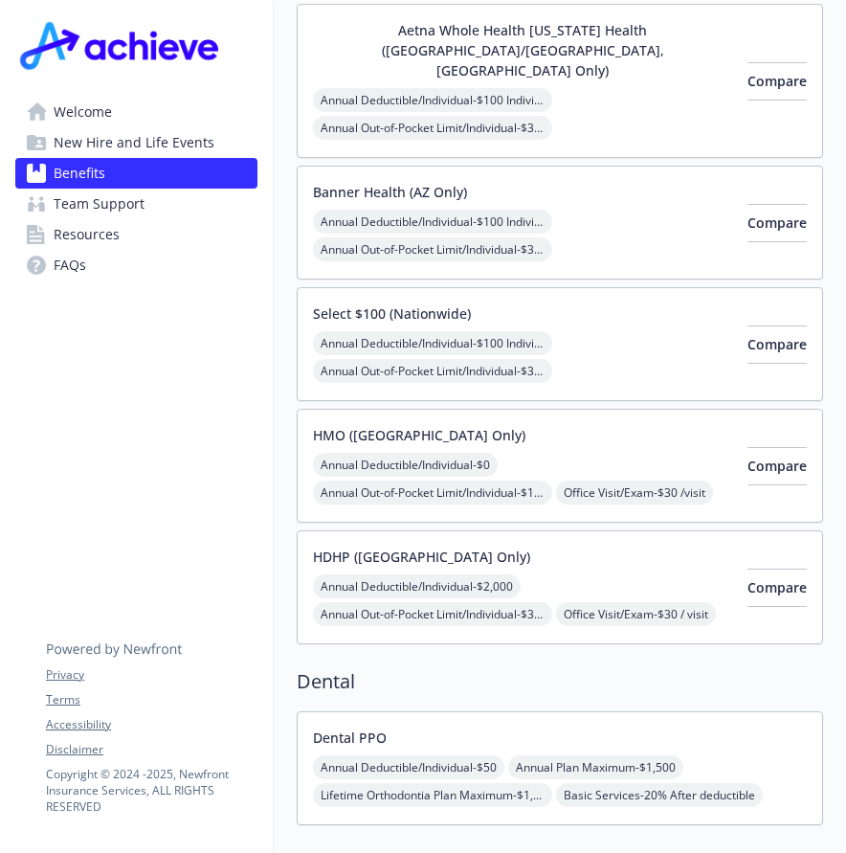
scroll to position [383, 0]
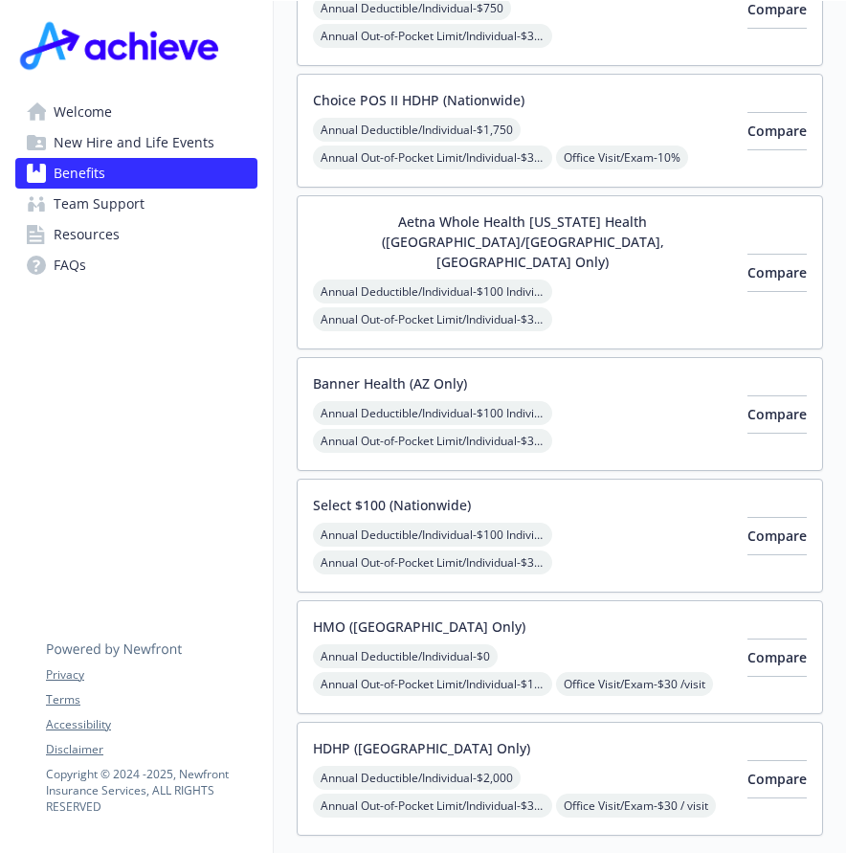
drag, startPoint x: 146, startPoint y: 382, endPoint x: 167, endPoint y: 386, distance: 20.5
